Goal: Navigation & Orientation: Find specific page/section

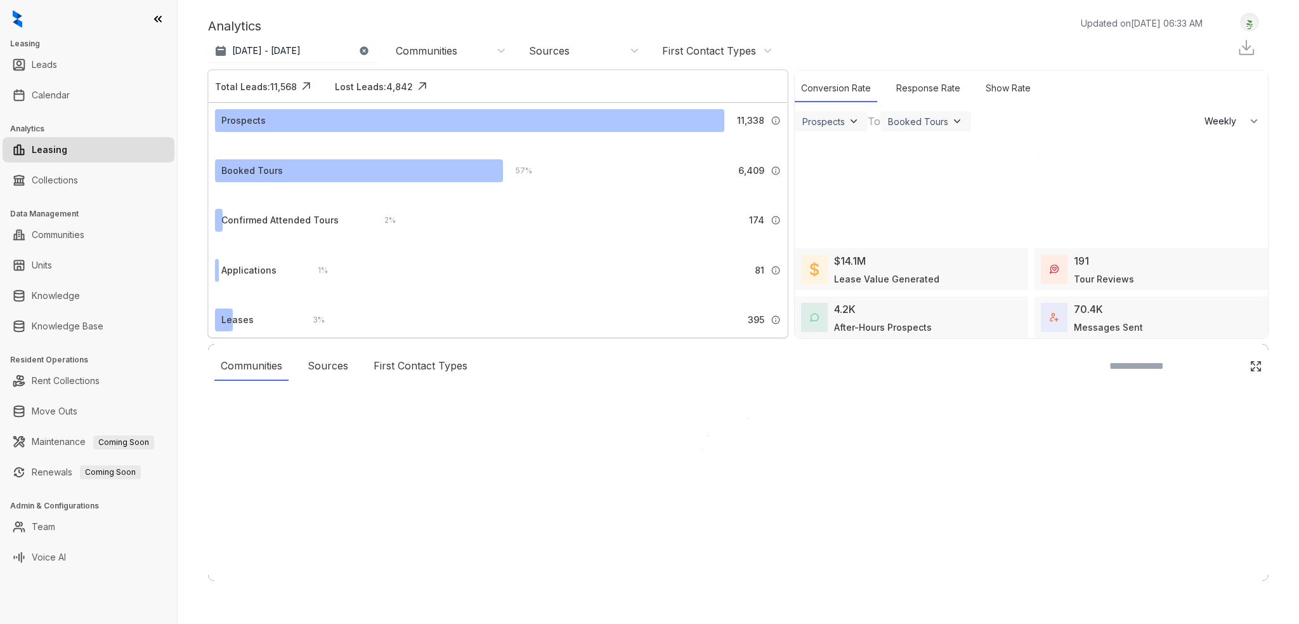
select select "******"
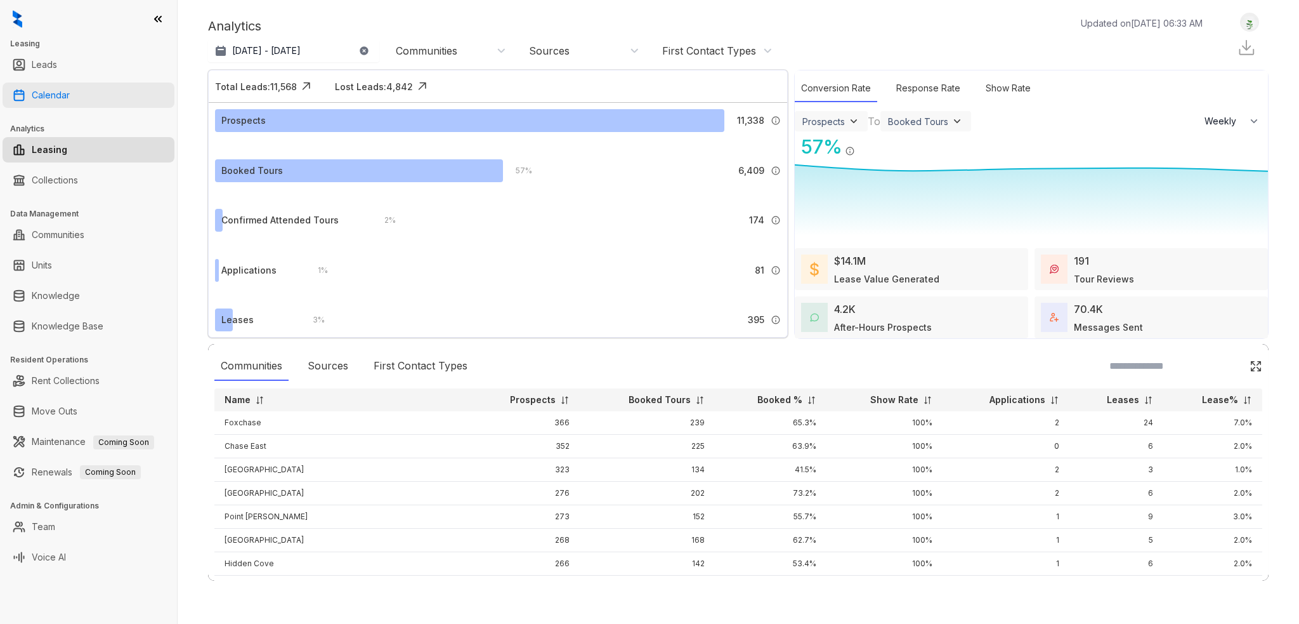
click at [70, 89] on link "Calendar" at bounding box center [51, 94] width 38 height 25
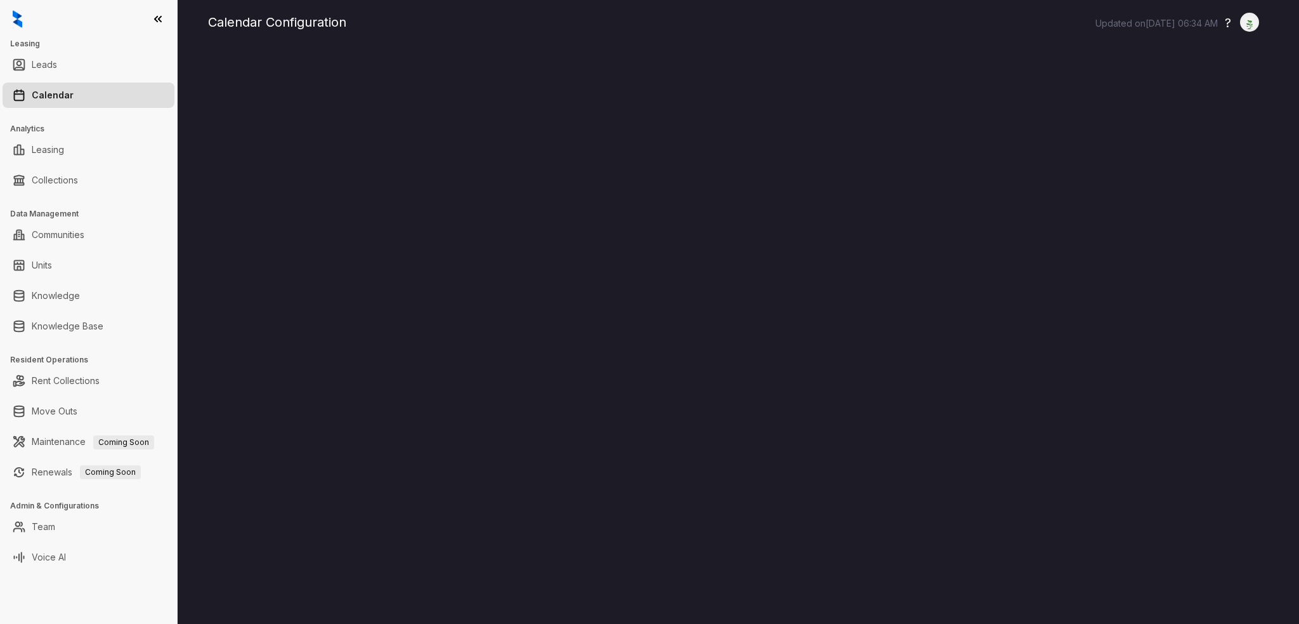
click at [861, 27] on div "Calendar Configuration Updated on [DATE] 06:34 AM ? Logout" at bounding box center [738, 22] width 1061 height 19
click at [86, 325] on link "Knowledge Base" at bounding box center [68, 325] width 72 height 25
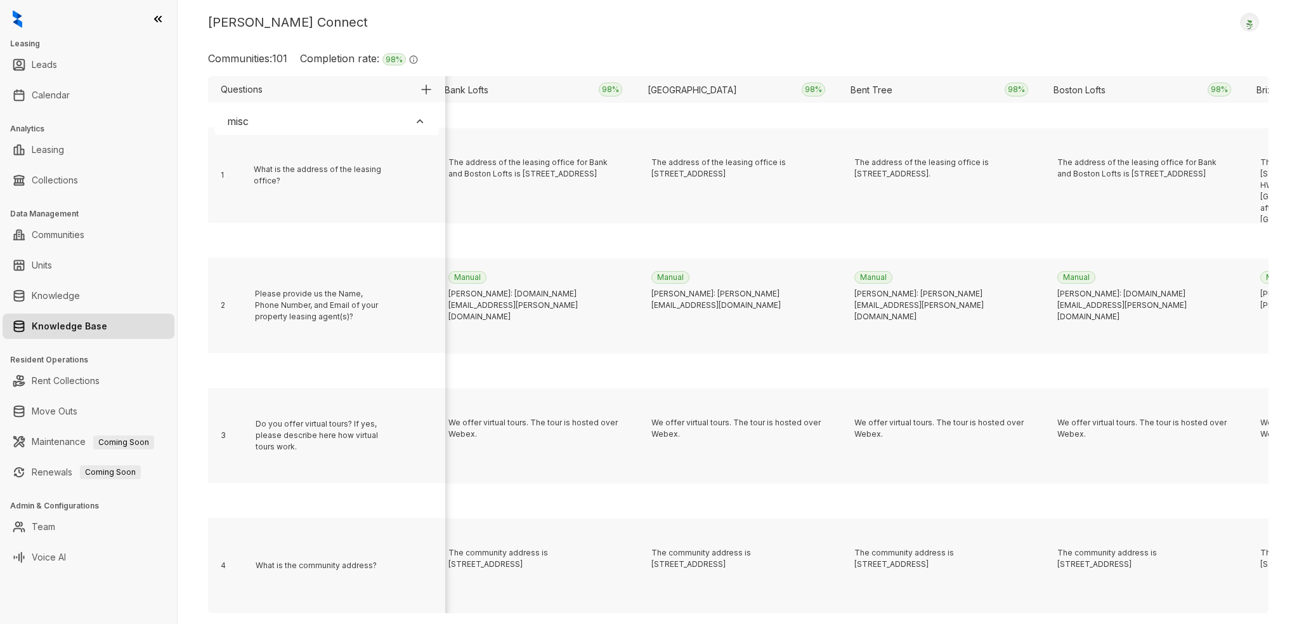
scroll to position [2728, 0]
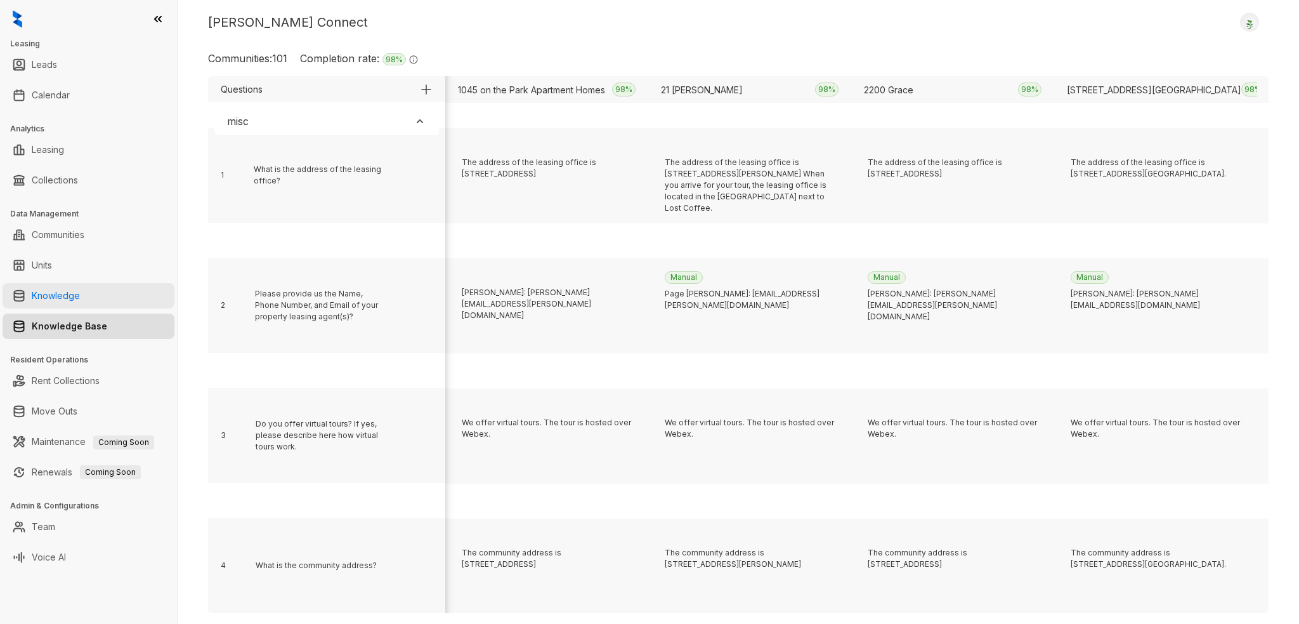
click at [80, 289] on link "Knowledge" at bounding box center [56, 295] width 48 height 25
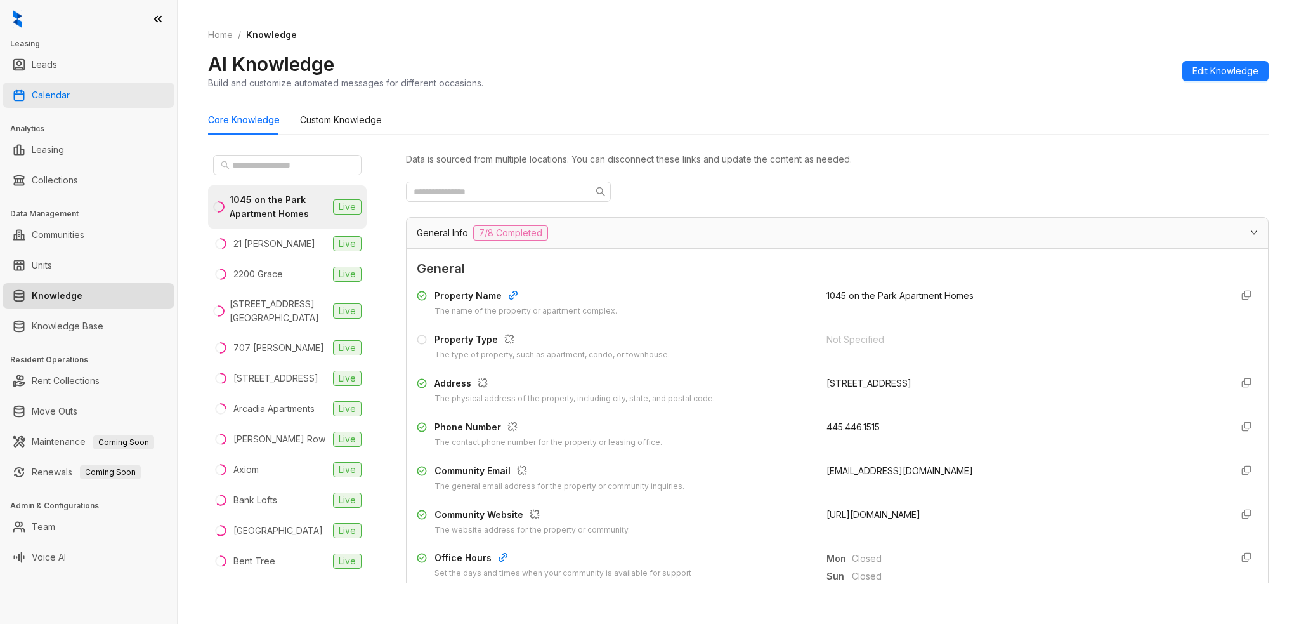
click at [69, 100] on link "Calendar" at bounding box center [51, 94] width 38 height 25
click at [66, 93] on link "Calendar" at bounding box center [51, 94] width 38 height 25
